Goal: Task Accomplishment & Management: Manage account settings

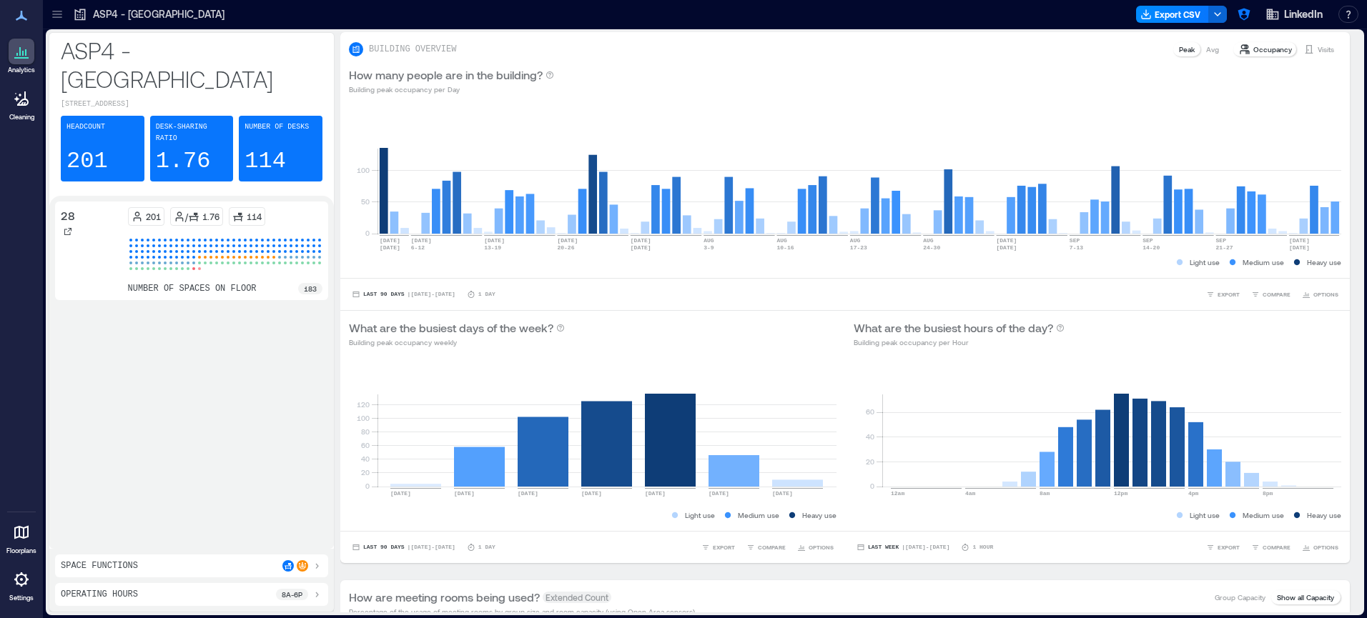
click at [57, 10] on icon at bounding box center [57, 14] width 14 height 14
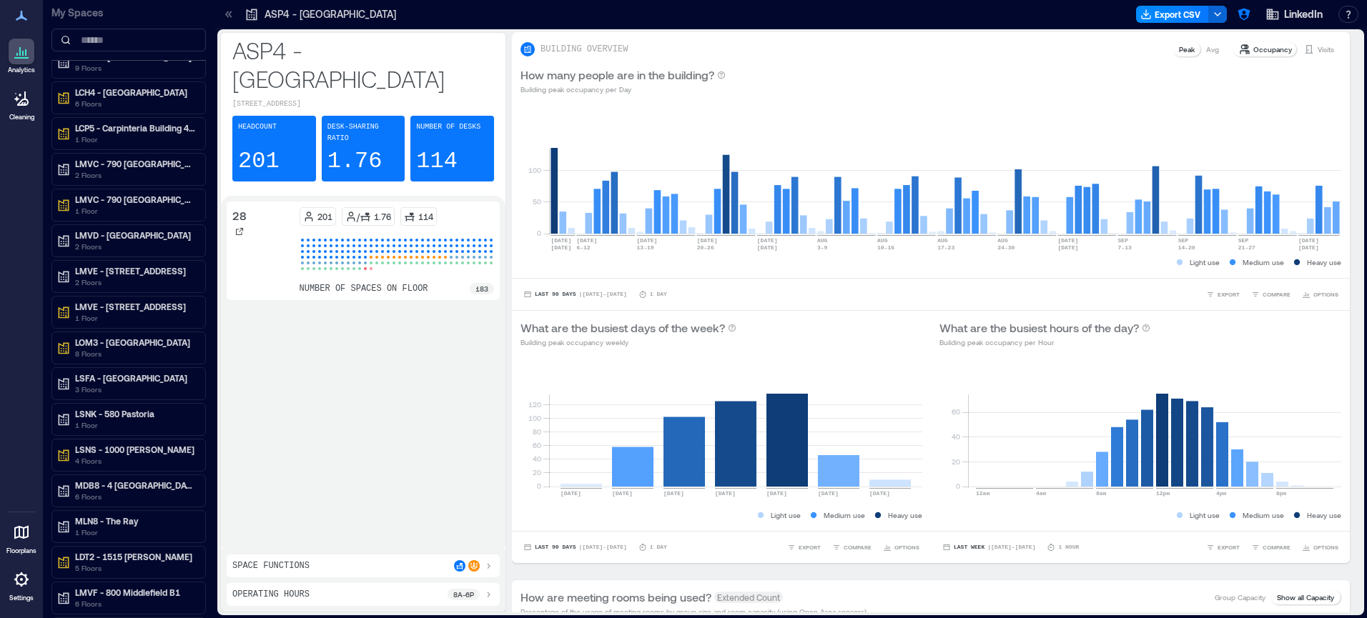
scroll to position [440, 0]
click at [24, 576] on icon at bounding box center [21, 580] width 14 height 14
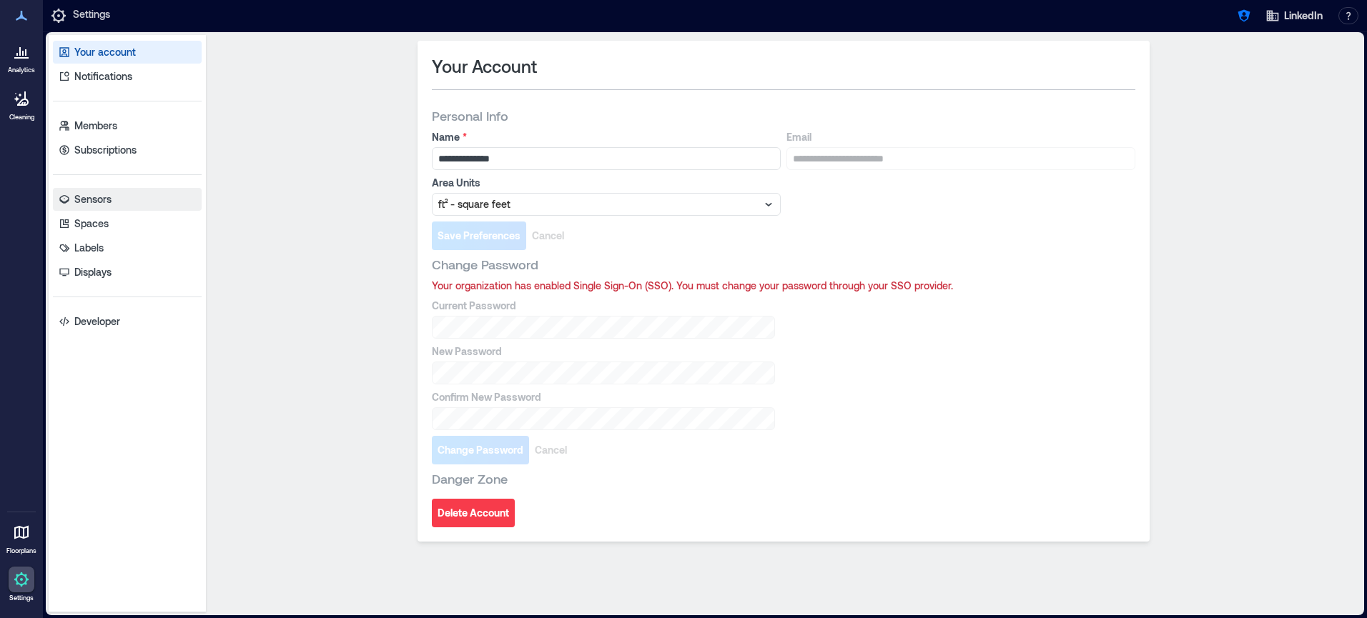
click at [114, 200] on link "Sensors" at bounding box center [127, 199] width 149 height 23
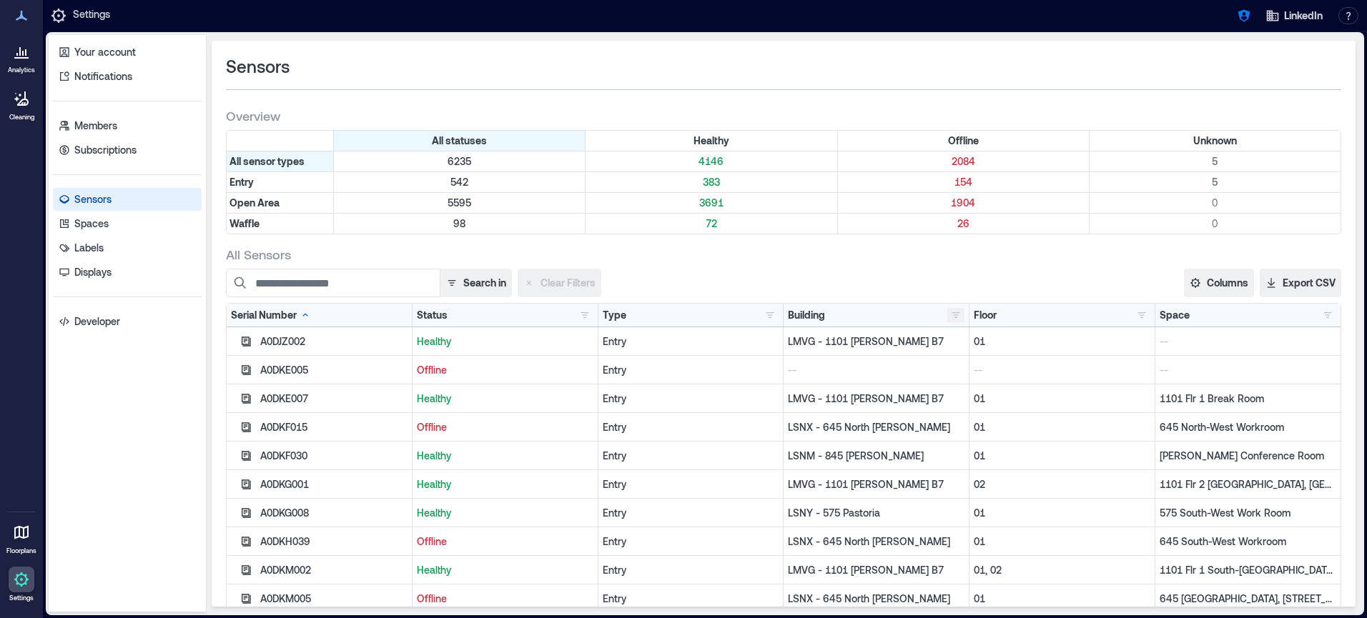
click at [957, 312] on button "button" at bounding box center [955, 315] width 17 height 14
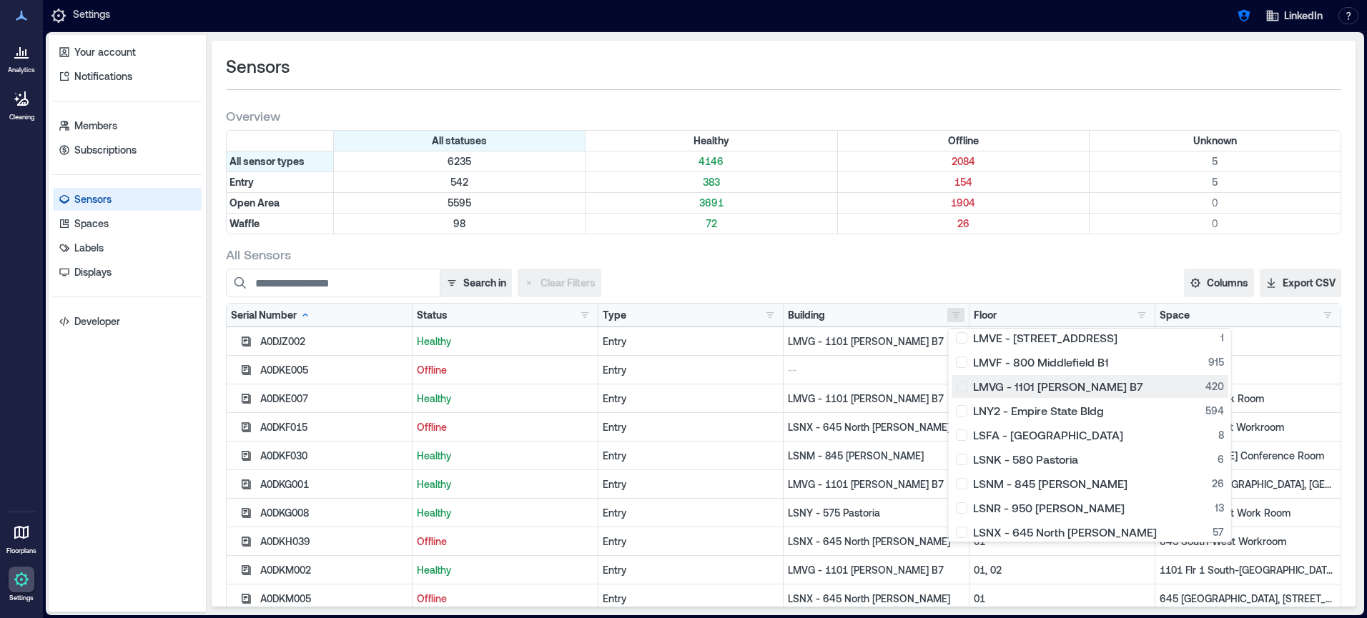
scroll to position [508, 0]
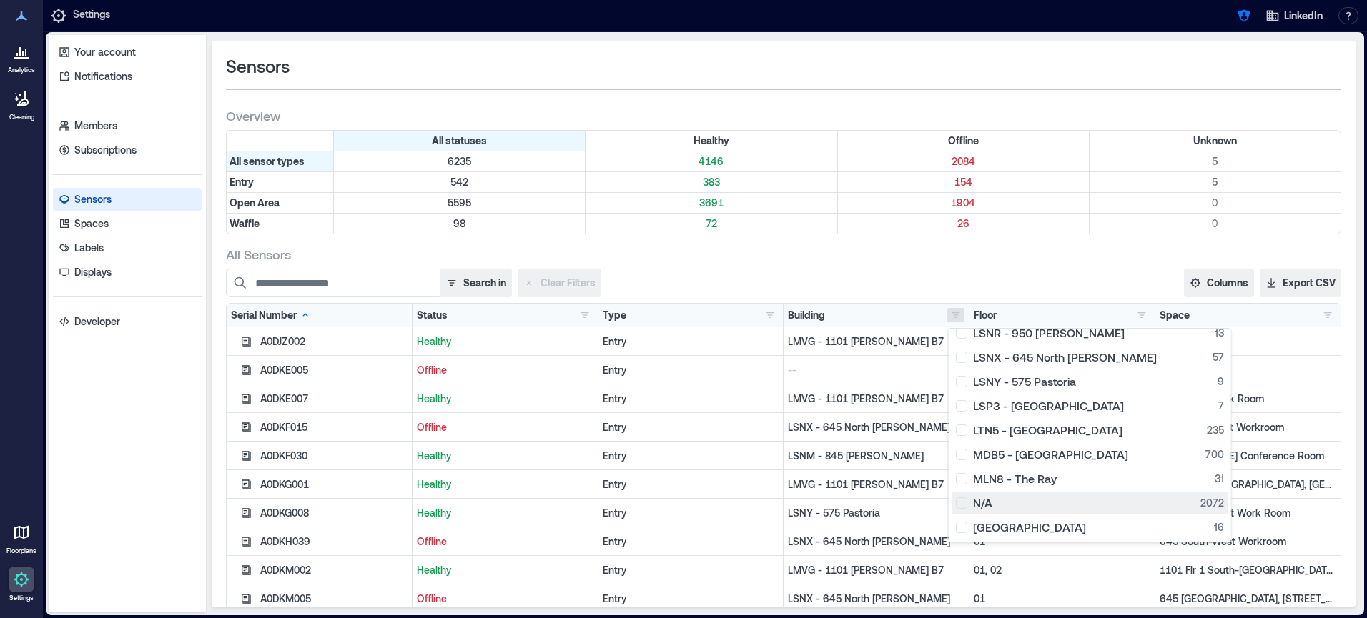
click at [964, 502] on div "N/A 2072" at bounding box center [1090, 503] width 268 height 14
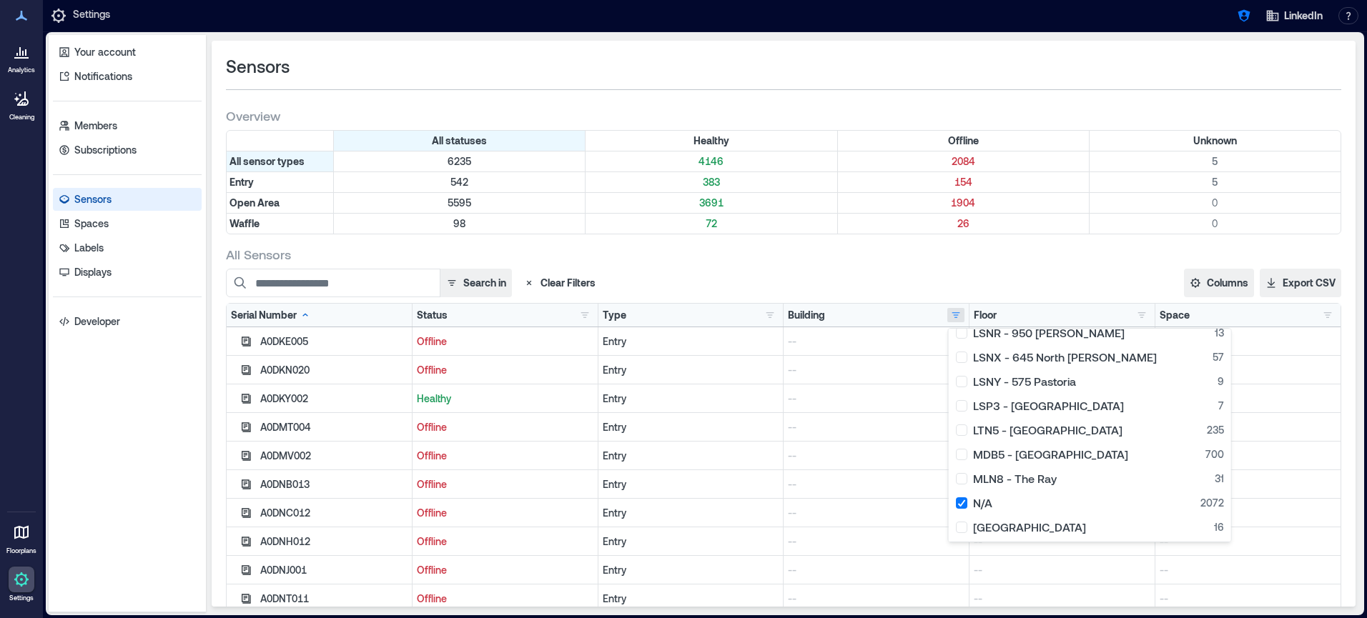
click at [877, 265] on div "All Sensors Search in Clear Filters Columns Serial Number Status Type Building …" at bounding box center [783, 466] width 1115 height 440
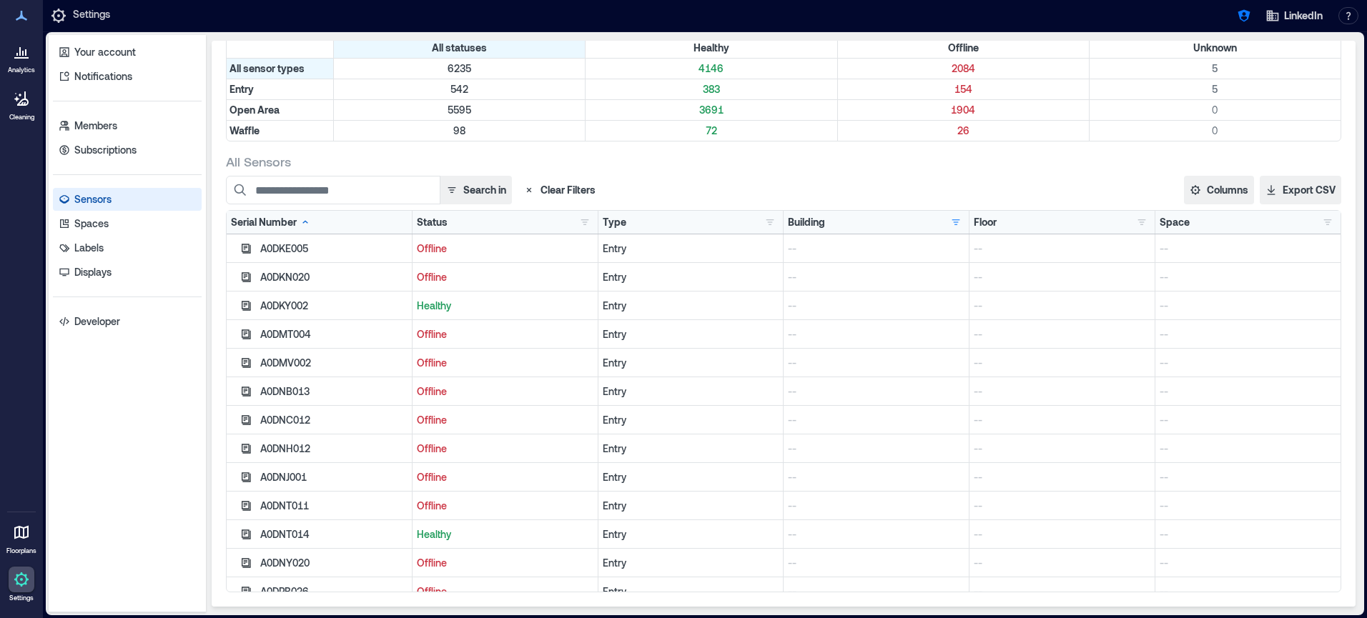
scroll to position [0, 0]
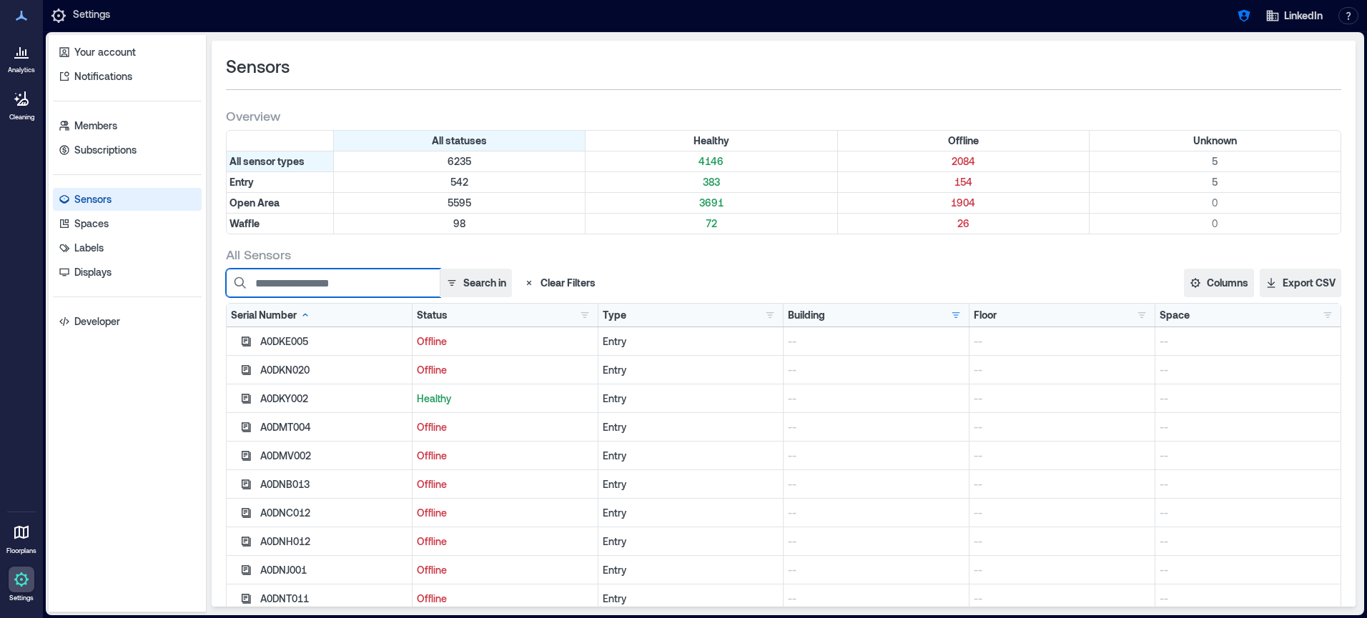
click at [362, 279] on input at bounding box center [333, 283] width 214 height 29
click at [464, 282] on button "Search in" at bounding box center [476, 283] width 72 height 29
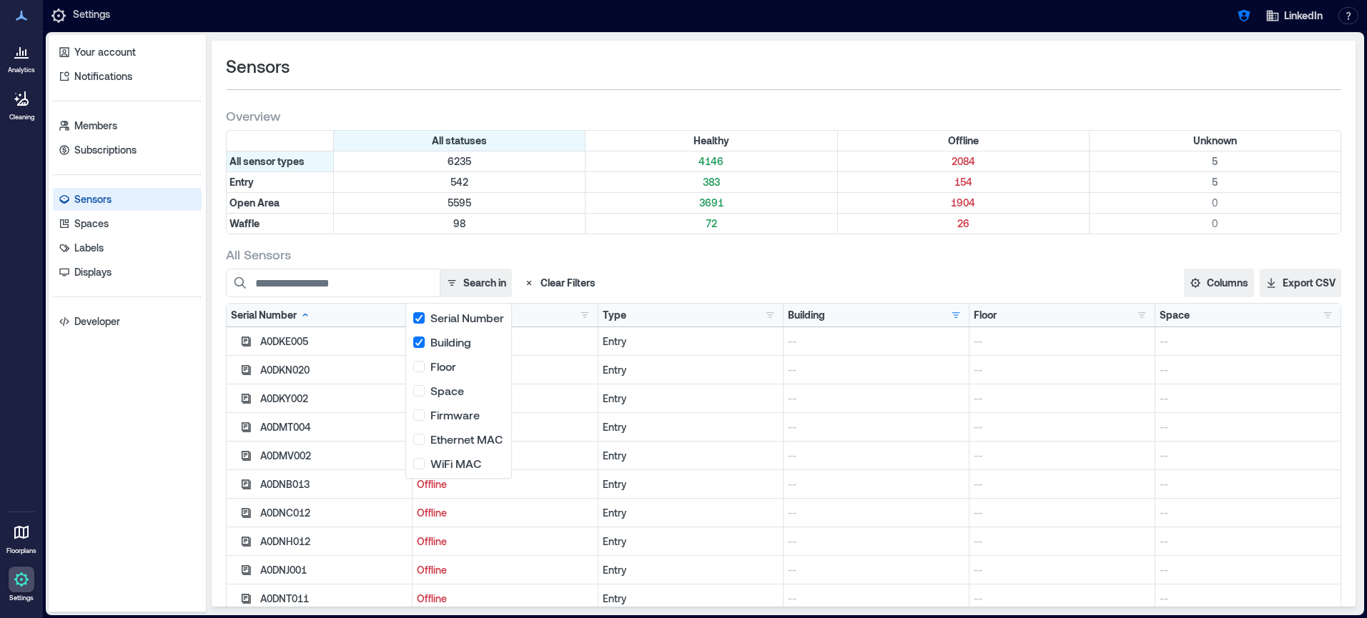
click at [594, 258] on div "All Sensors" at bounding box center [783, 254] width 1115 height 17
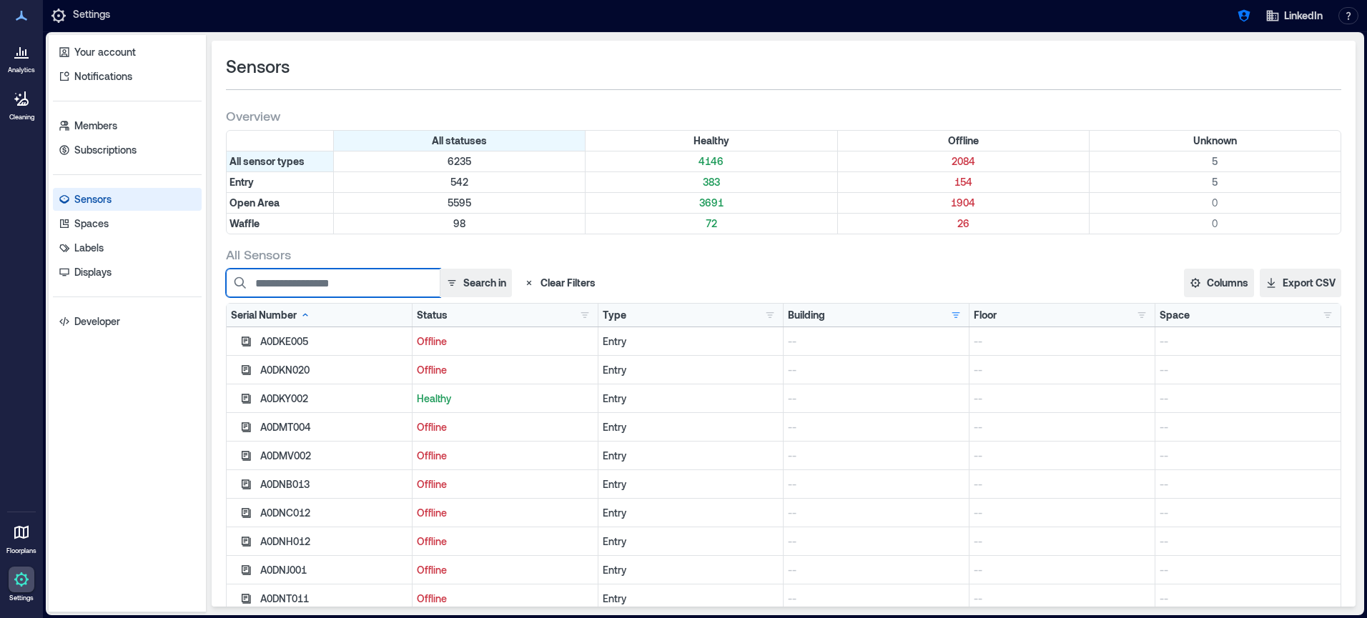
paste input "********"
type input "*"
paste input "********"
type input "********"
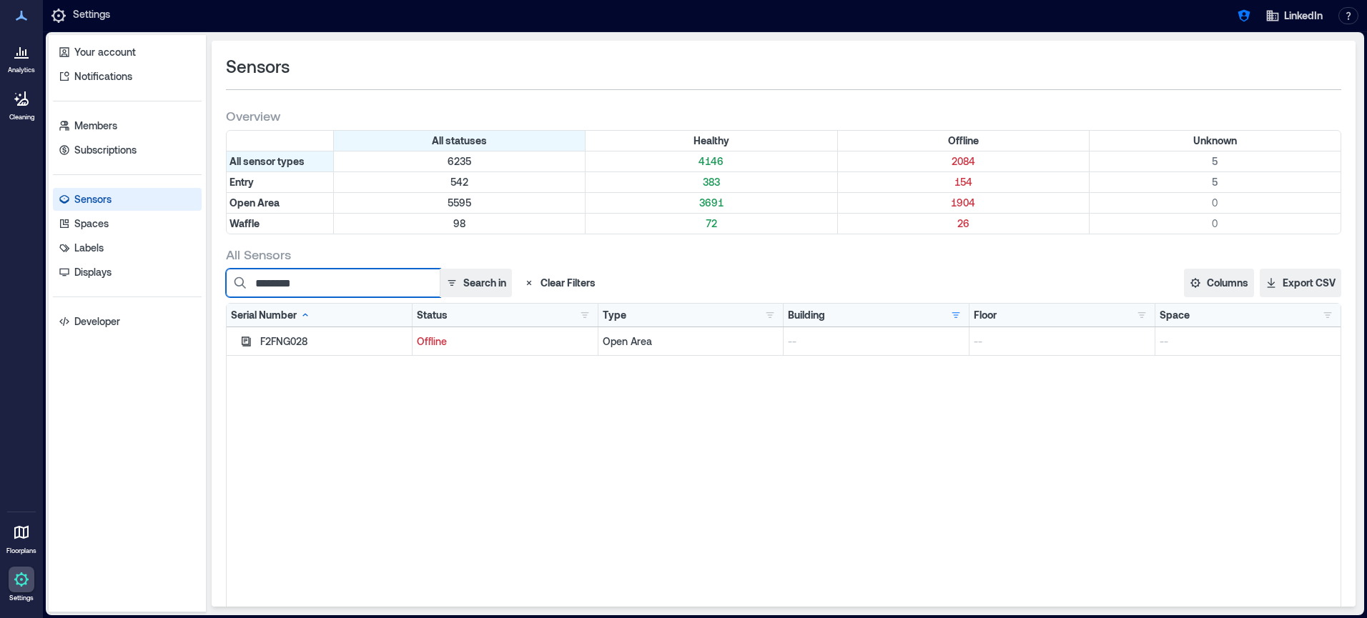
drag, startPoint x: 334, startPoint y: 285, endPoint x: 230, endPoint y: 278, distance: 104.6
click at [230, 278] on input "********" at bounding box center [333, 283] width 214 height 29
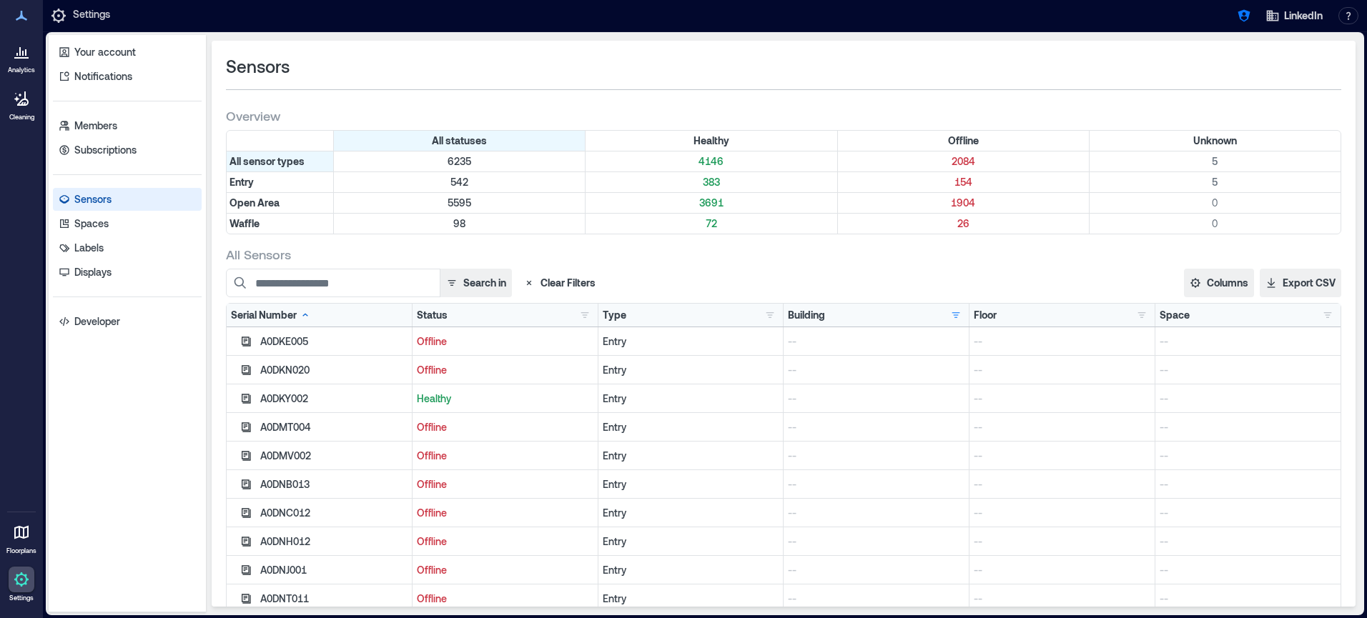
click at [593, 322] on div "Serial Number Status Healthy 198 Offline 1870 Unknown 4 Type Entry 140 Open Are…" at bounding box center [784, 316] width 1114 height 24
click at [586, 315] on button "button" at bounding box center [584, 315] width 17 height 14
click at [590, 341] on div "Healthy 198" at bounding box center [634, 343] width 101 height 14
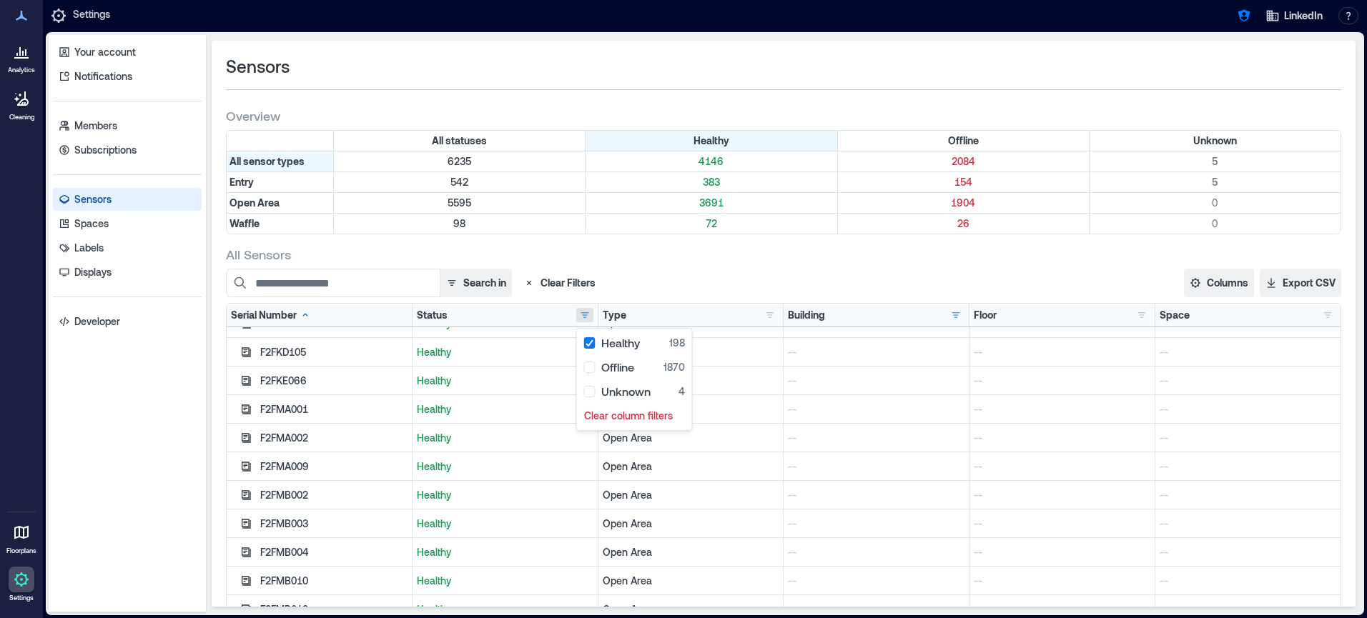
scroll to position [3690, 0]
